Goal: Task Accomplishment & Management: Manage account settings

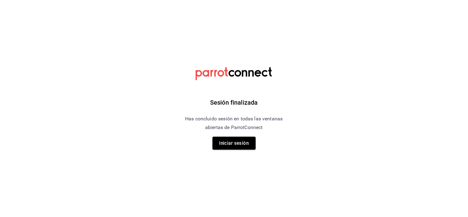
drag, startPoint x: 235, startPoint y: 140, endPoint x: 232, endPoint y: 153, distance: 12.9
click at [235, 140] on button "Iniciar sesión" at bounding box center [233, 143] width 43 height 13
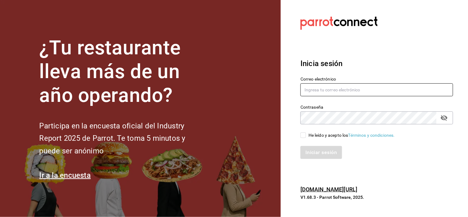
type input "[EMAIL_ADDRESS][DOMAIN_NAME]"
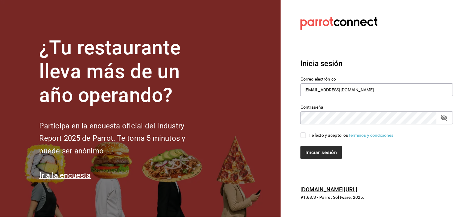
drag, startPoint x: 304, startPoint y: 134, endPoint x: 310, endPoint y: 146, distance: 13.7
click at [304, 133] on input "He leído y acepto los Términos y condiciones." at bounding box center [303, 135] width 6 height 6
checkbox input "true"
click at [313, 150] on button "Iniciar sesión" at bounding box center [321, 152] width 42 height 13
